Goal: Task Accomplishment & Management: Use online tool/utility

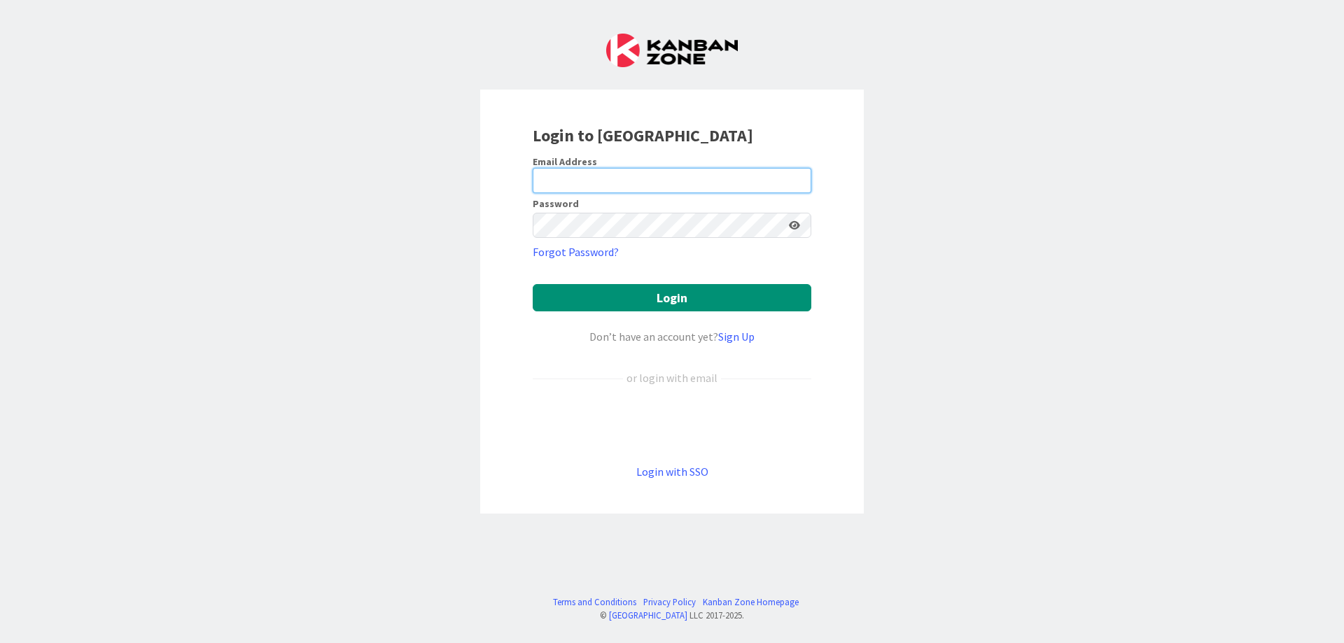
click at [597, 175] on input "email" at bounding box center [672, 180] width 279 height 25
type input "[EMAIL_ADDRESS][DOMAIN_NAME]"
click at [799, 226] on div at bounding box center [672, 225] width 279 height 25
click at [792, 225] on icon at bounding box center [794, 226] width 11 height 10
click at [792, 225] on icon at bounding box center [794, 226] width 13 height 10
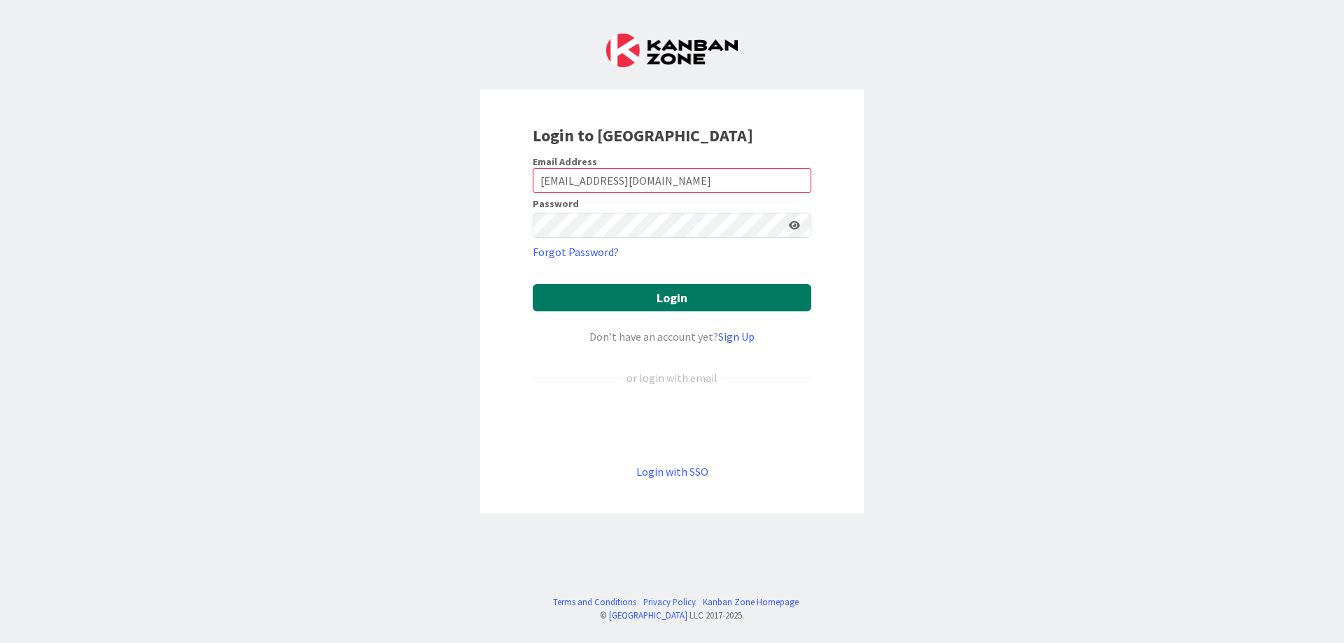
click at [669, 291] on button "Login" at bounding box center [672, 297] width 279 height 27
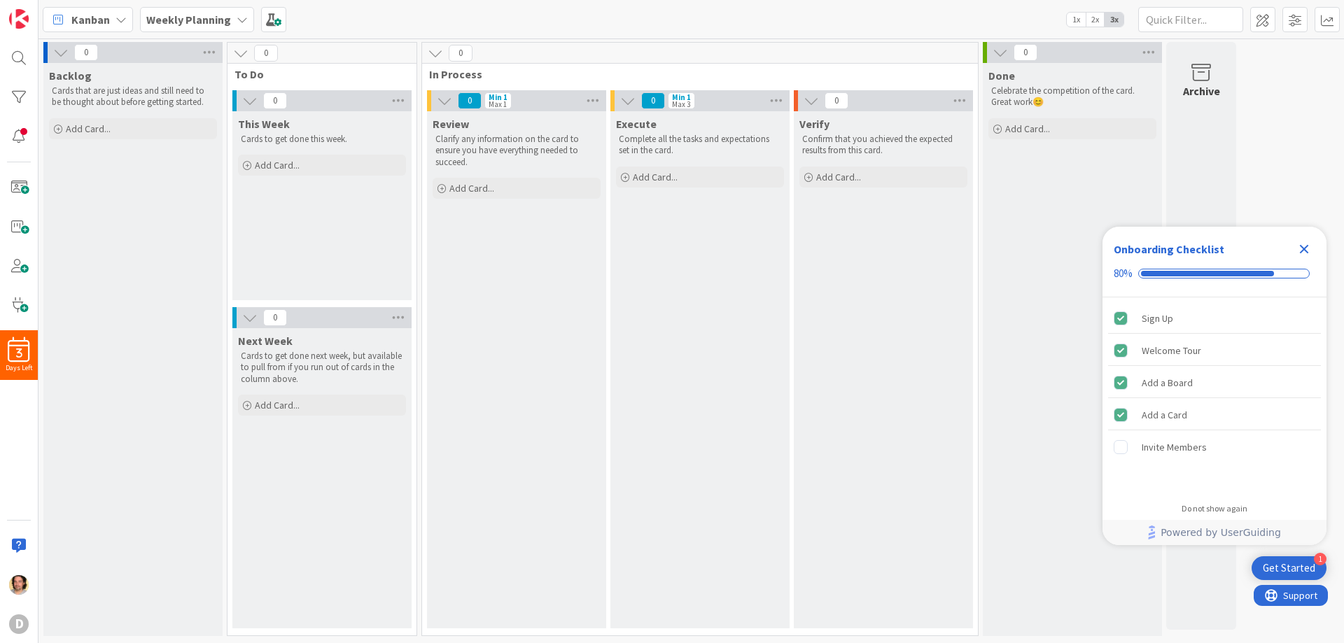
click at [1290, 568] on div "Get Started" at bounding box center [1289, 569] width 53 height 14
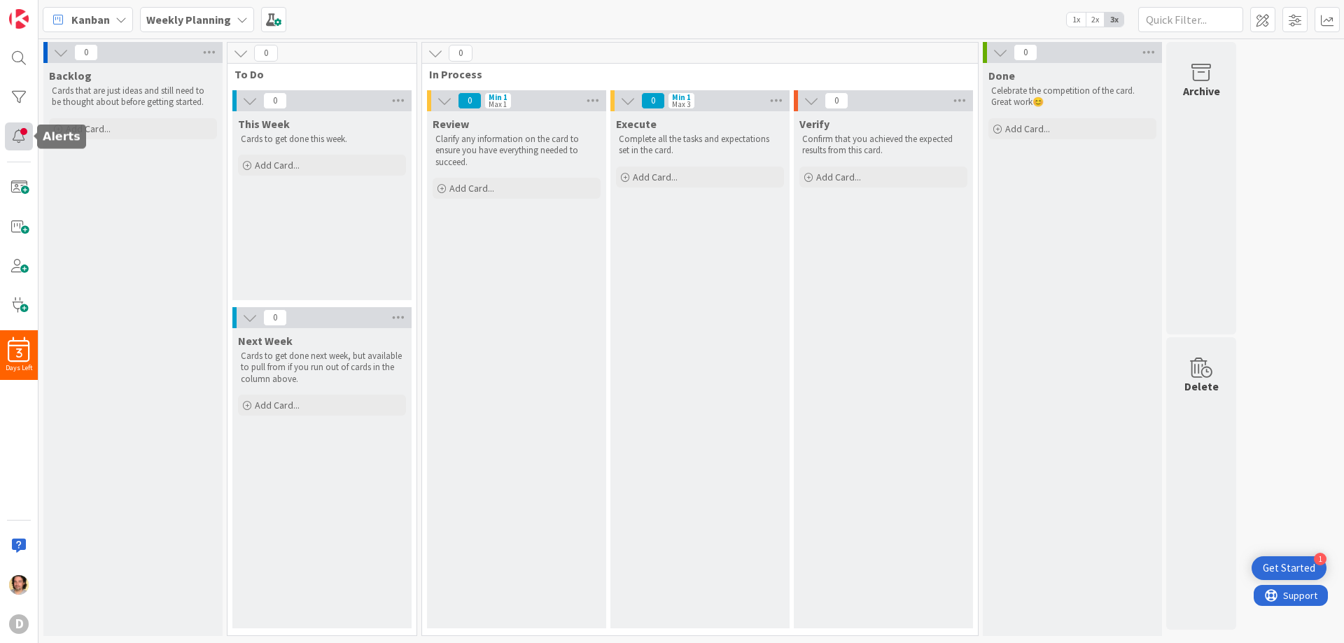
click at [19, 127] on div at bounding box center [19, 137] width 28 height 28
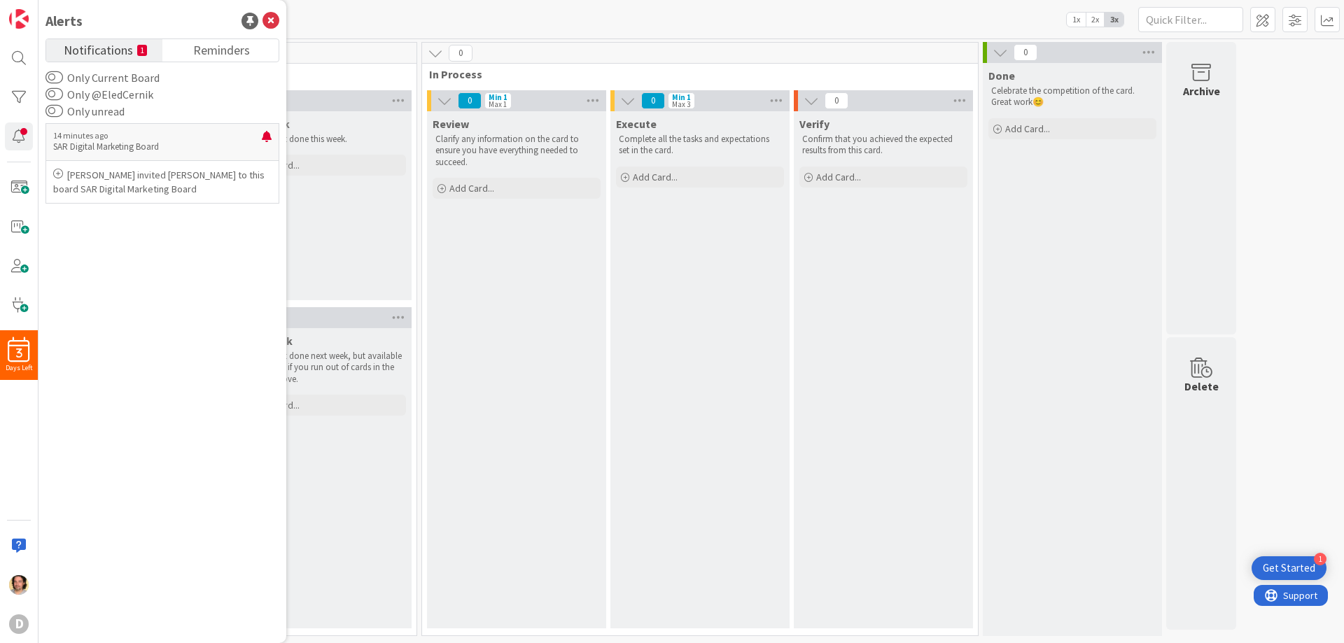
click at [100, 50] on span "Notifications" at bounding box center [98, 49] width 69 height 20
click at [125, 146] on p "SAR Digital Marketing Board" at bounding box center [157, 147] width 209 height 13
click at [59, 174] on icon at bounding box center [58, 174] width 10 height 10
click at [109, 141] on p "SAR Digital Marketing Board" at bounding box center [157, 147] width 209 height 13
click at [212, 148] on p "SAR Digital Marketing Board" at bounding box center [157, 147] width 209 height 13
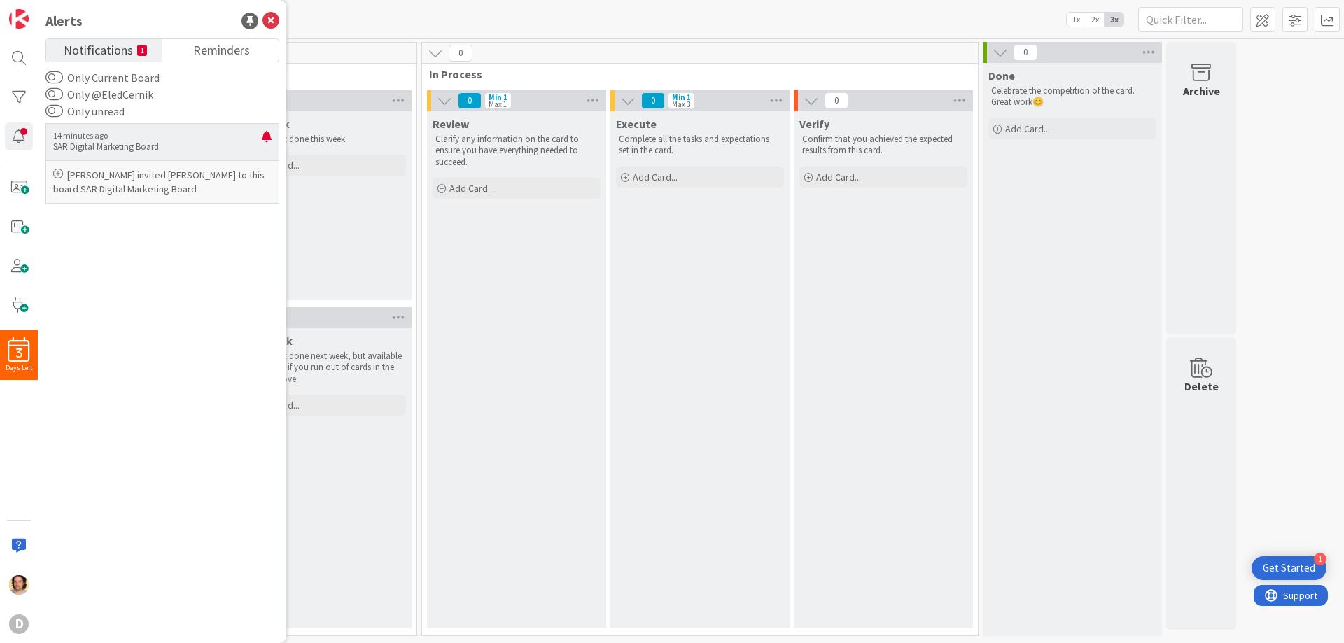
click at [56, 172] on icon at bounding box center [58, 174] width 10 height 10
drag, startPoint x: 85, startPoint y: 178, endPoint x: 131, endPoint y: 186, distance: 47.0
click at [87, 179] on p "[PERSON_NAME] invited [PERSON_NAME] to this board SAR Digital Marketing Board" at bounding box center [162, 182] width 218 height 28
click at [157, 190] on p "[PERSON_NAME] invited [PERSON_NAME] to this board SAR Digital Marketing Board" at bounding box center [162, 182] width 218 height 28
drag, startPoint x: 161, startPoint y: 189, endPoint x: 186, endPoint y: 183, distance: 25.8
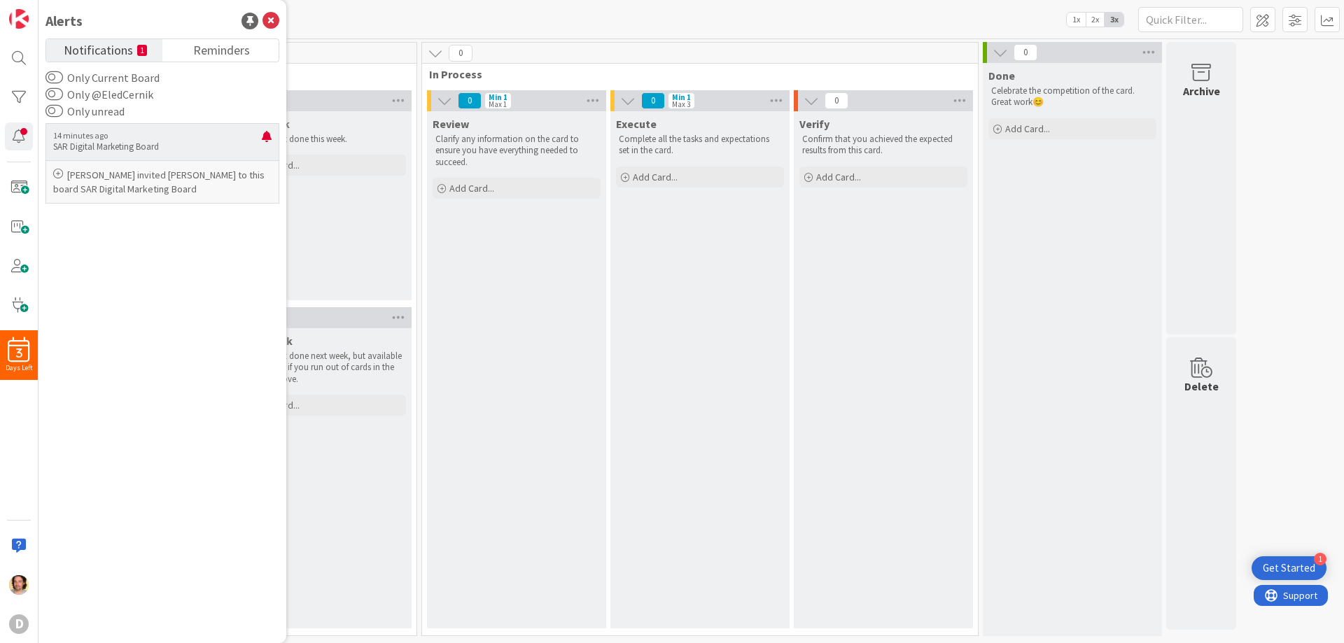
click at [168, 189] on p "[PERSON_NAME] invited [PERSON_NAME] to this board SAR Digital Marketing Board" at bounding box center [162, 182] width 218 height 28
drag, startPoint x: 186, startPoint y: 183, endPoint x: 197, endPoint y: 181, distance: 10.9
click at [193, 182] on p "[PERSON_NAME] invited [PERSON_NAME] to this board SAR Digital Marketing Board" at bounding box center [162, 182] width 218 height 28
click at [197, 181] on p "[PERSON_NAME] invited [PERSON_NAME] to this board SAR Digital Marketing Board" at bounding box center [162, 182] width 218 height 28
drag, startPoint x: 197, startPoint y: 181, endPoint x: 207, endPoint y: 176, distance: 11.6
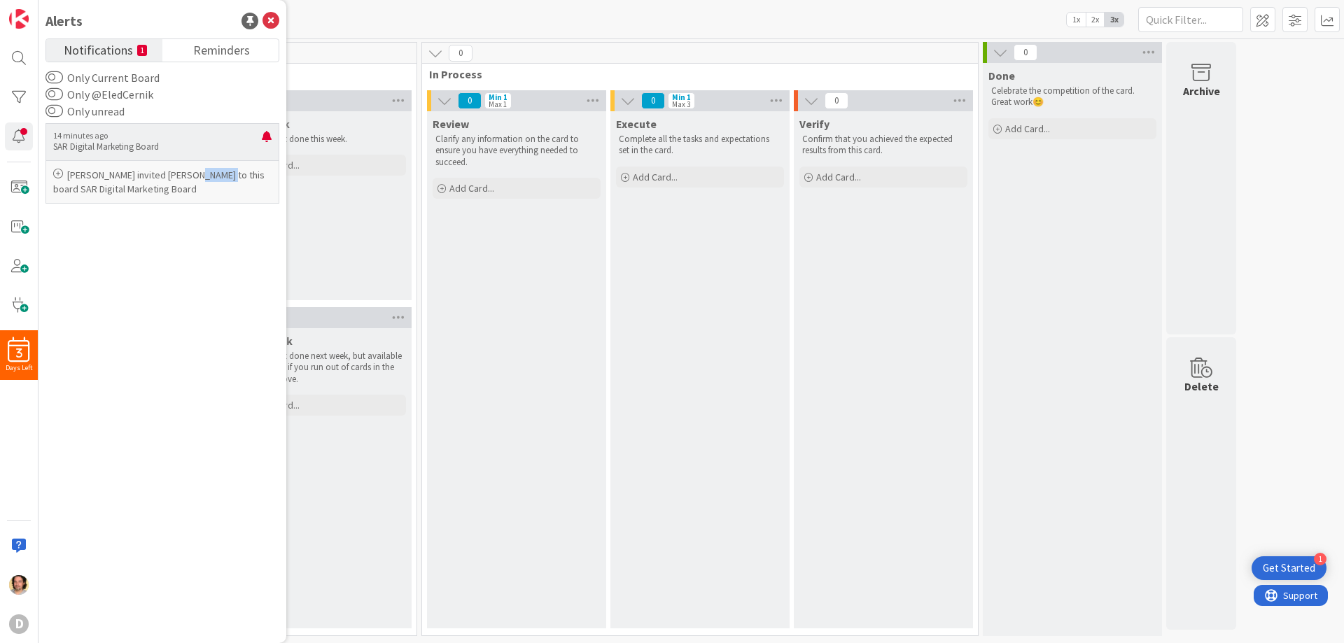
click at [199, 179] on p "[PERSON_NAME] invited [PERSON_NAME] to this board SAR Digital Marketing Board" at bounding box center [162, 182] width 218 height 28
drag, startPoint x: 246, startPoint y: 164, endPoint x: 266, endPoint y: 138, distance: 32.9
click at [251, 158] on div "14 minutes ago SAR Digital Marketing Board [PERSON_NAME] invited [PERSON_NAME] …" at bounding box center [163, 163] width 234 height 81
click at [270, 134] on div at bounding box center [267, 142] width 10 height 22
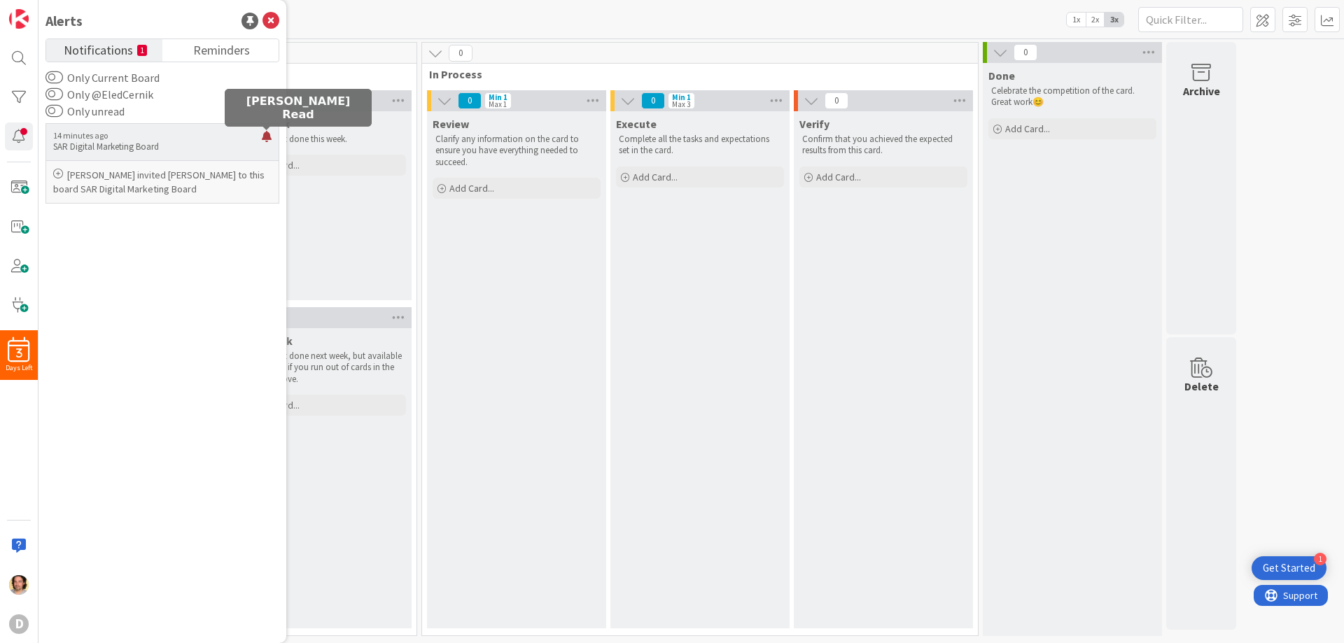
click at [270, 134] on div at bounding box center [267, 142] width 10 height 22
click at [354, 24] on div "Kanban Weekly Planning 1x 2x 3x" at bounding box center [692, 19] width 1306 height 39
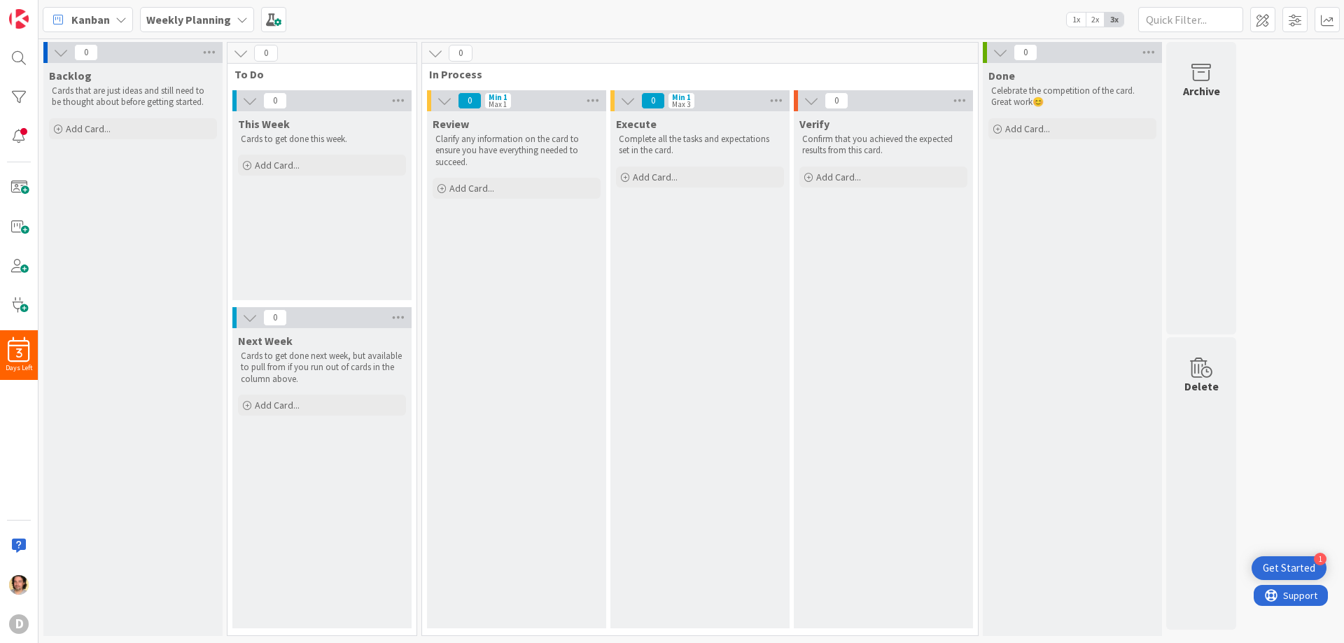
click at [220, 18] on b "Weekly Planning" at bounding box center [188, 20] width 85 height 14
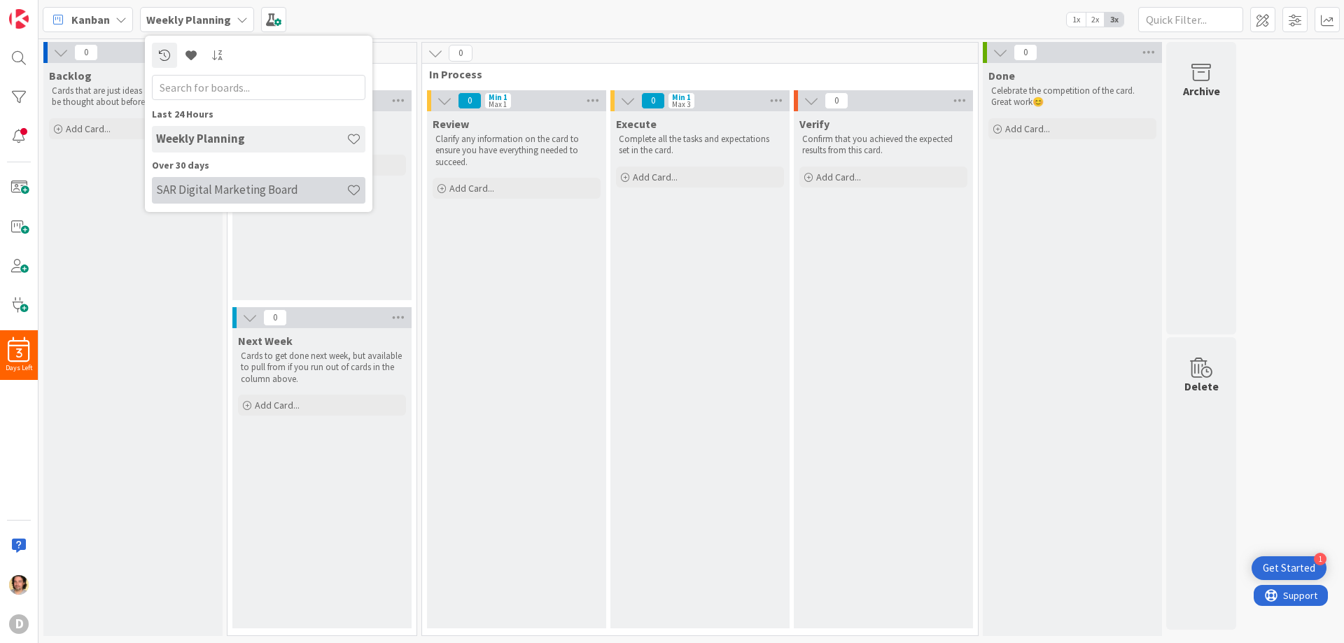
click at [215, 190] on h4 "SAR Digital Marketing Board" at bounding box center [251, 190] width 190 height 14
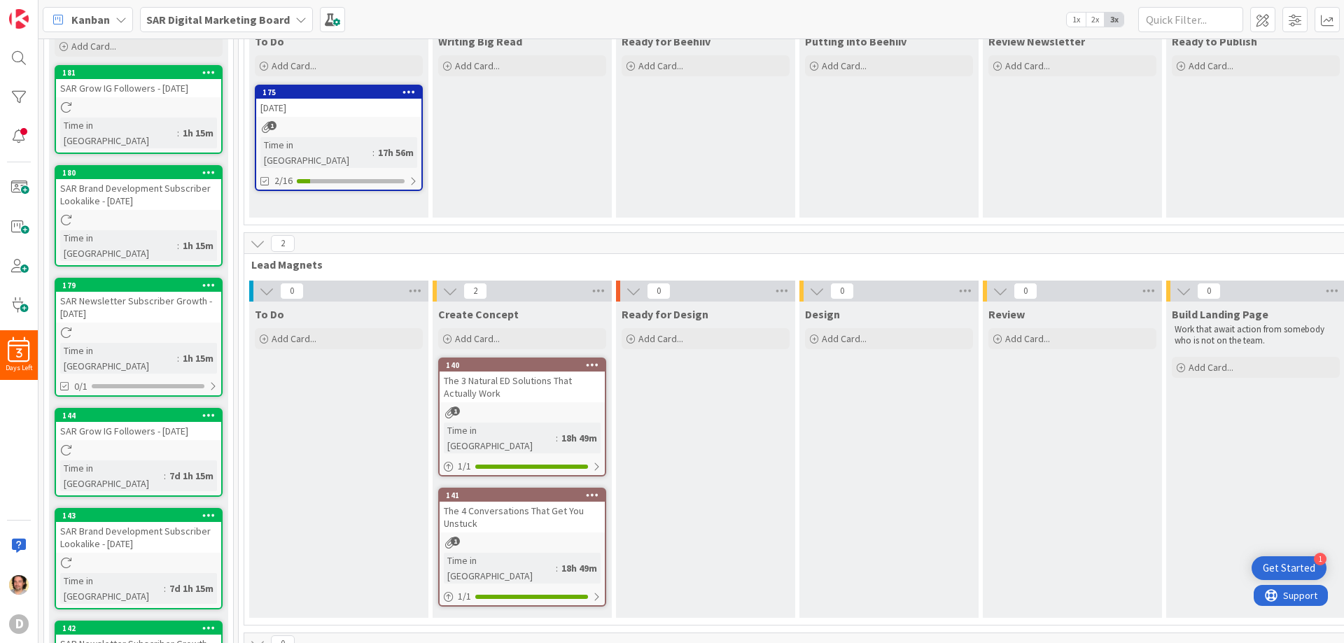
scroll to position [140, 0]
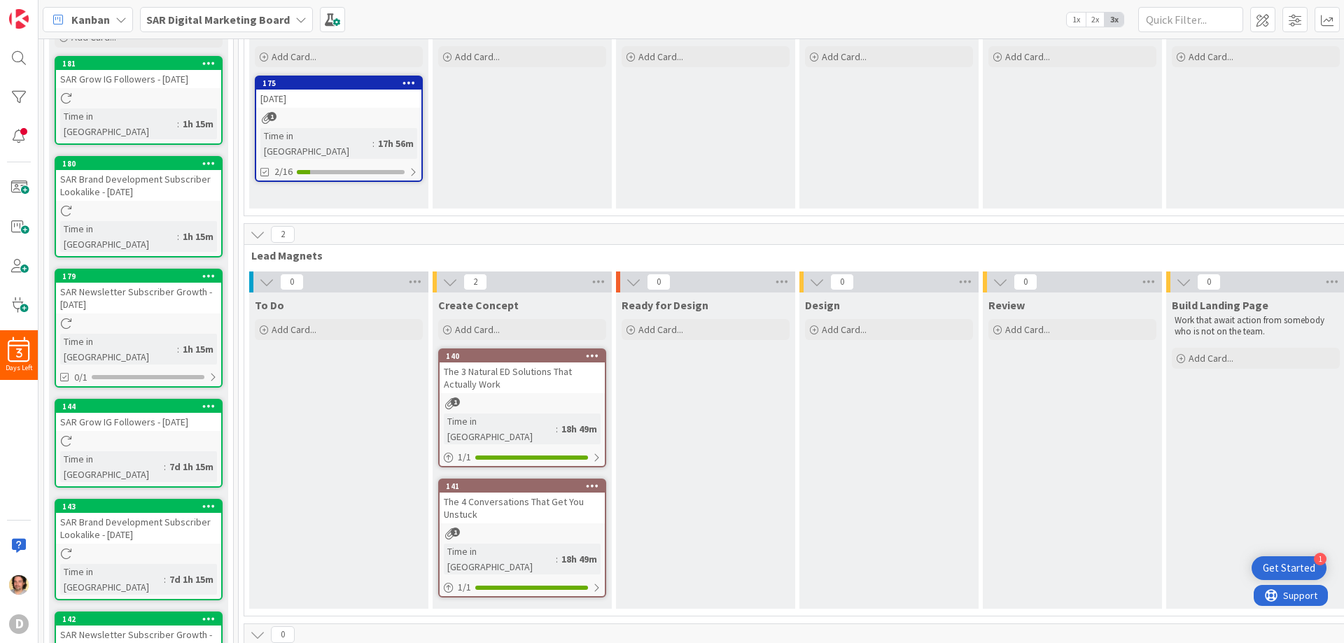
click at [502, 388] on div "The 3 Natural ED Solutions That Actually Work" at bounding box center [522, 378] width 165 height 31
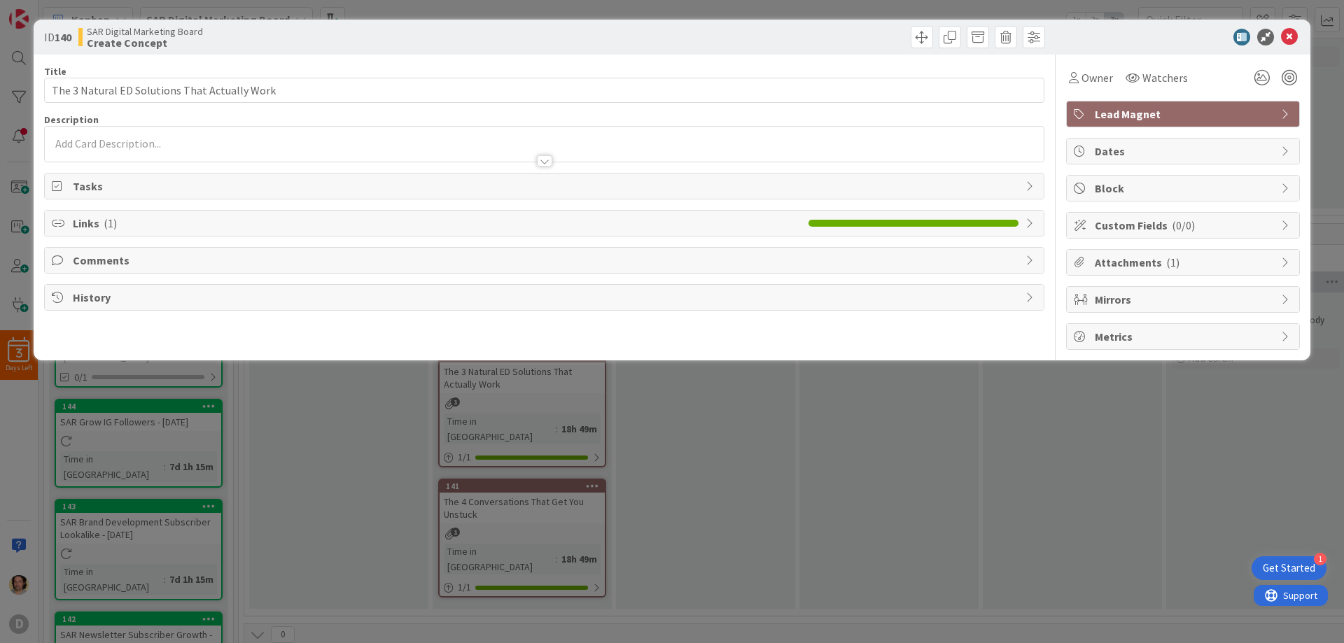
click at [1282, 258] on icon at bounding box center [1286, 262] width 11 height 11
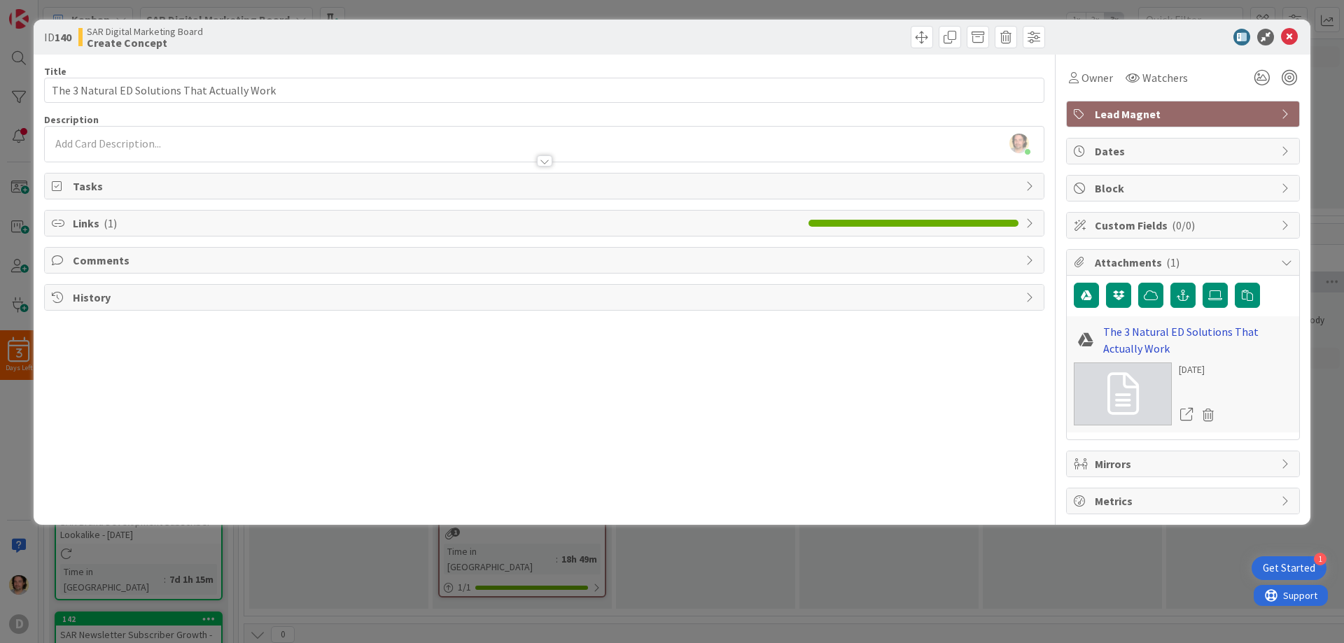
click at [1143, 329] on link "The 3 Natural ED Solutions That Actually Work" at bounding box center [1197, 340] width 189 height 34
click at [1288, 34] on icon at bounding box center [1289, 37] width 17 height 17
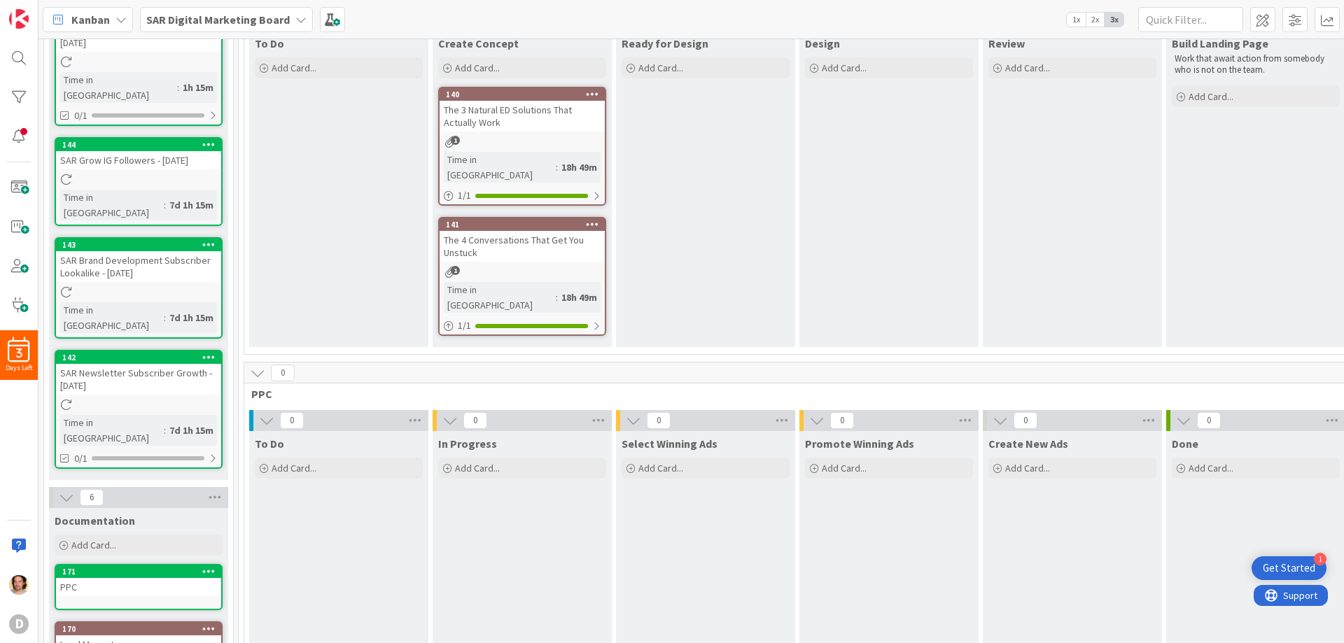
scroll to position [490, 0]
